Goal: Task Accomplishment & Management: Manage account settings

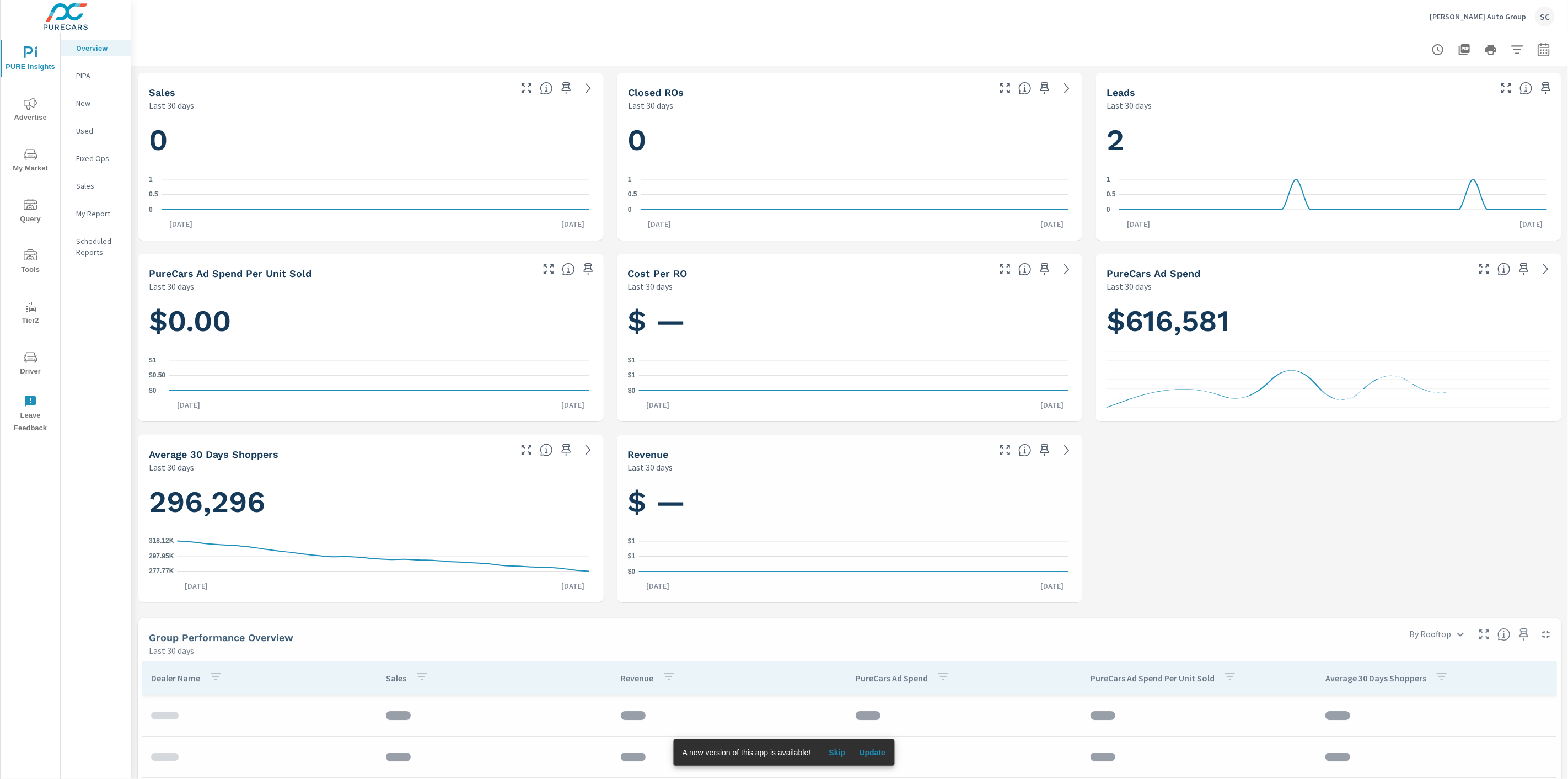
click at [1548, 18] on div "SC" at bounding box center [1544, 16] width 20 height 20
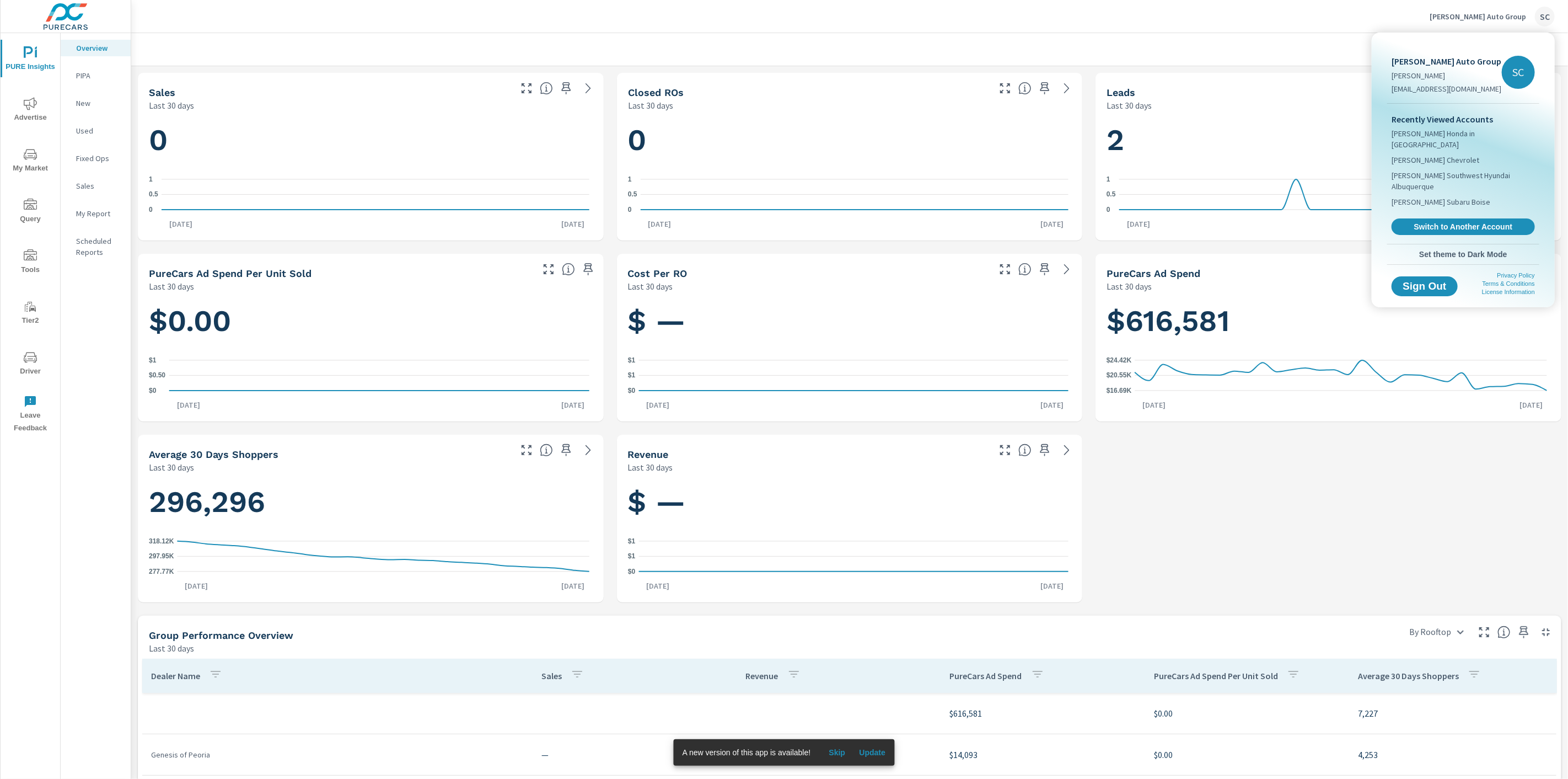
click at [1493, 222] on span "Switch to Another Account" at bounding box center [1463, 227] width 131 height 10
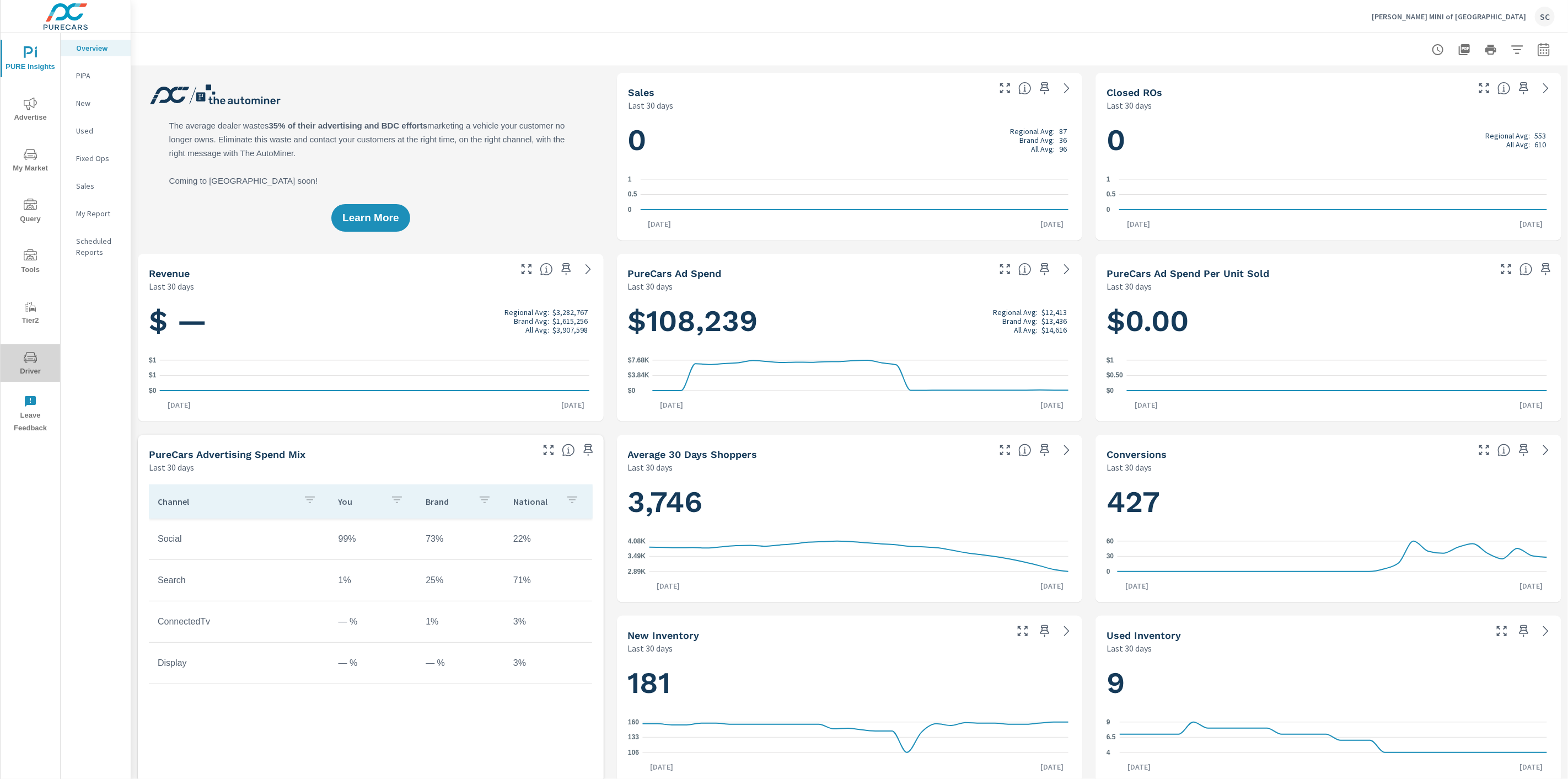
click at [34, 373] on span "Driver" at bounding box center [30, 364] width 53 height 27
